Goal: Information Seeking & Learning: Learn about a topic

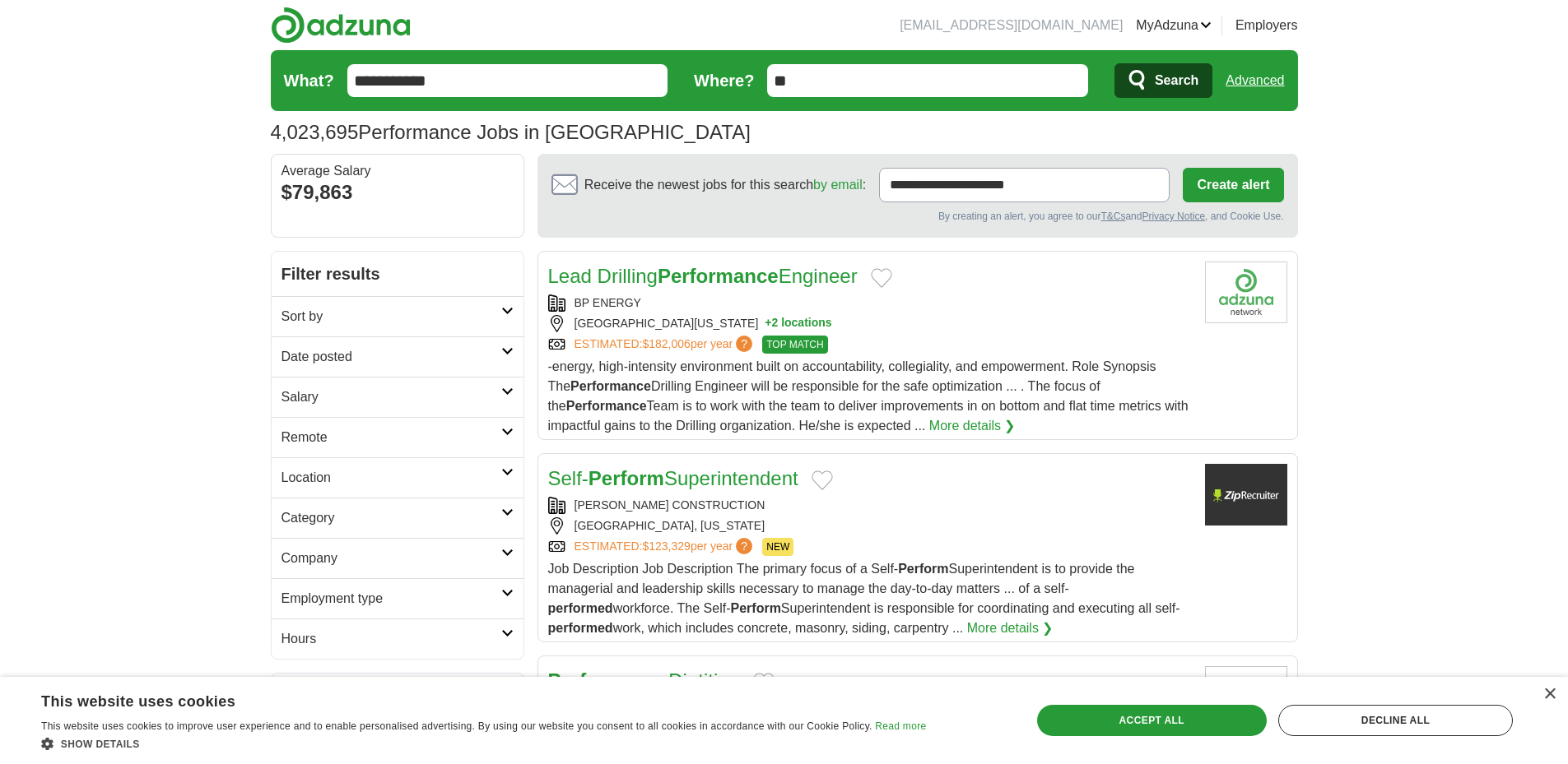
drag, startPoint x: 204, startPoint y: 225, endPoint x: 235, endPoint y: 271, distance: 55.5
